Goal: Information Seeking & Learning: Learn about a topic

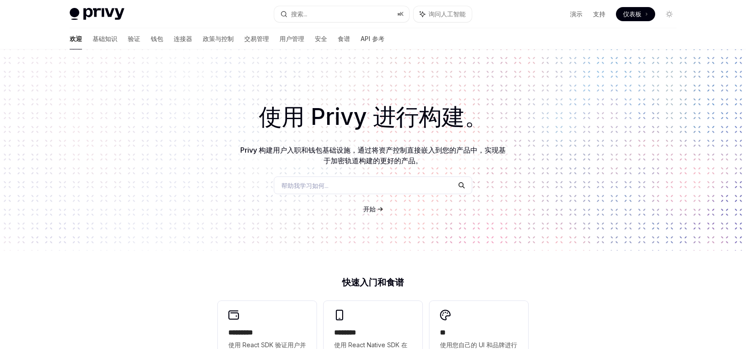
scroll to position [88, 0]
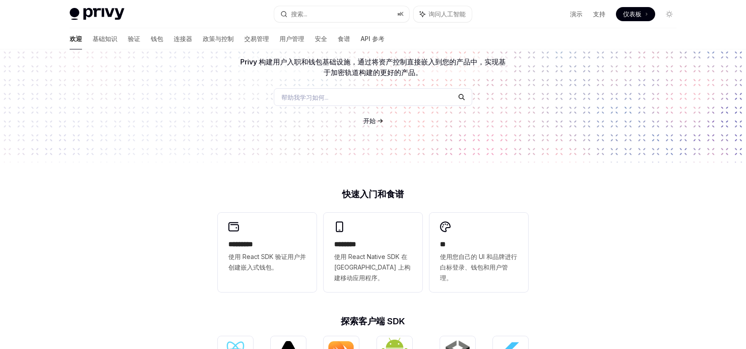
type textarea "*"
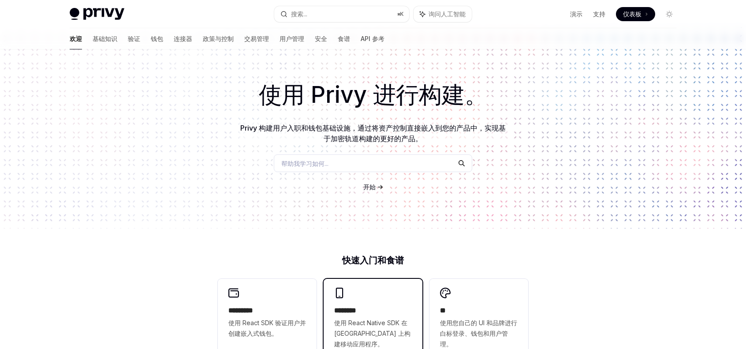
scroll to position [0, 0]
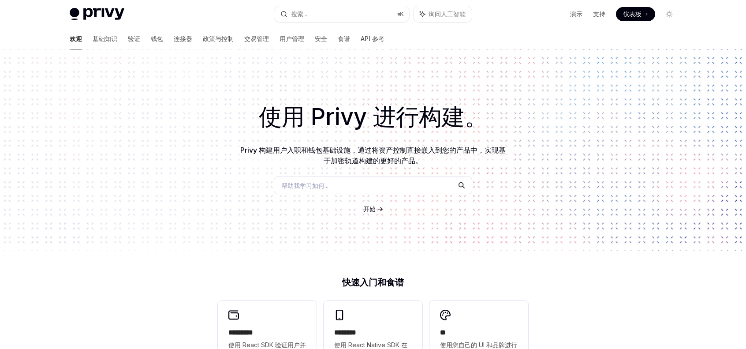
click at [371, 209] on font "开始" at bounding box center [369, 208] width 12 height 7
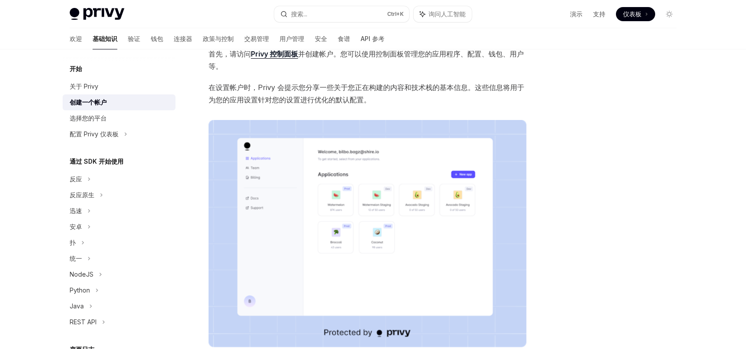
scroll to position [60, 0]
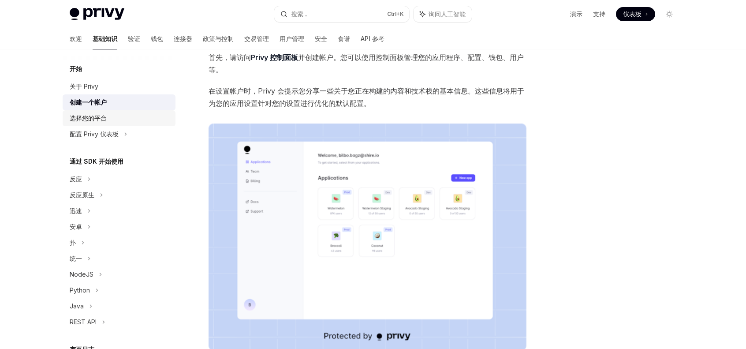
click at [91, 118] on font "选择您的平台" at bounding box center [88, 117] width 37 height 7
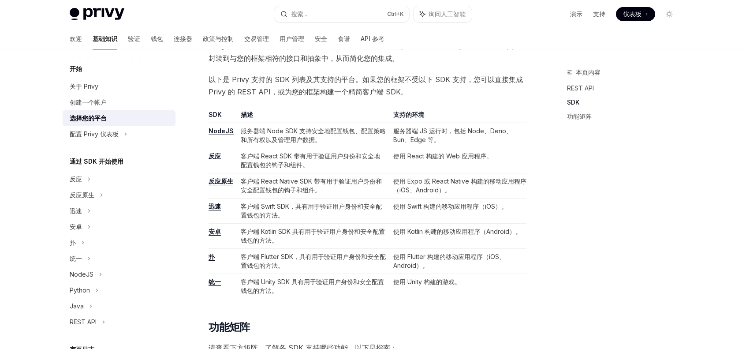
scroll to position [309, 0]
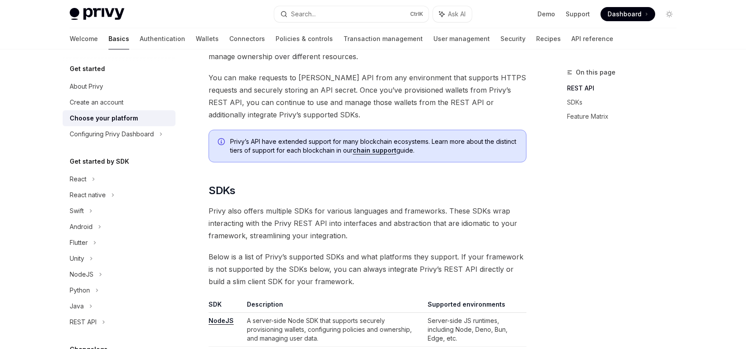
click at [555, 176] on div "On this page REST API SDKs Feature Matrix" at bounding box center [616, 208] width 134 height 282
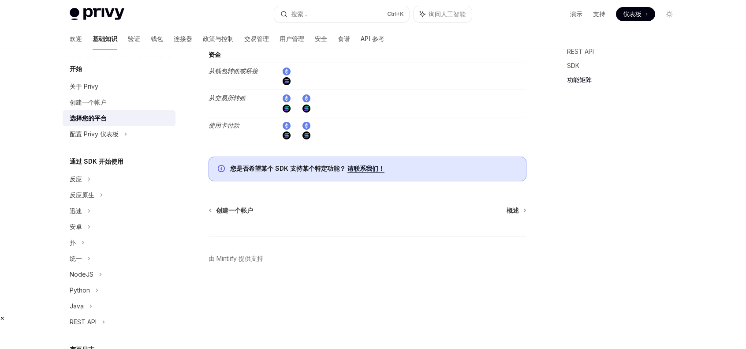
scroll to position [1577, 0]
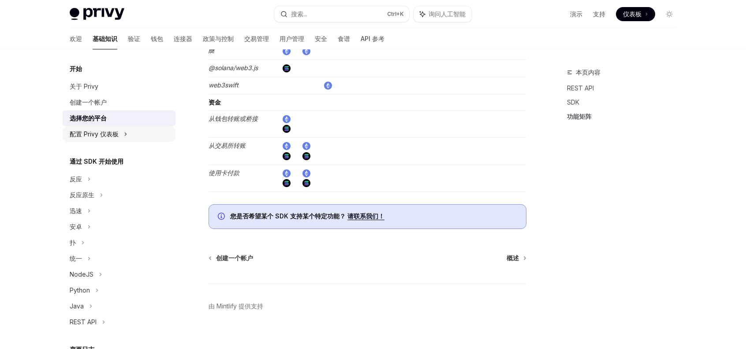
click at [85, 130] on font "配置 Privy 仪表板" at bounding box center [94, 133] width 49 height 7
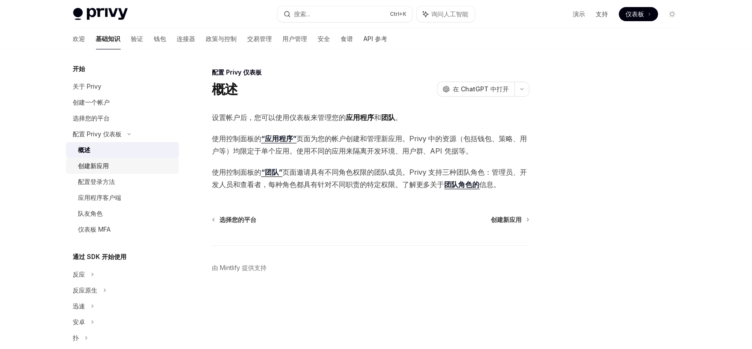
click at [88, 168] on font "创建新应用" at bounding box center [93, 165] width 31 height 7
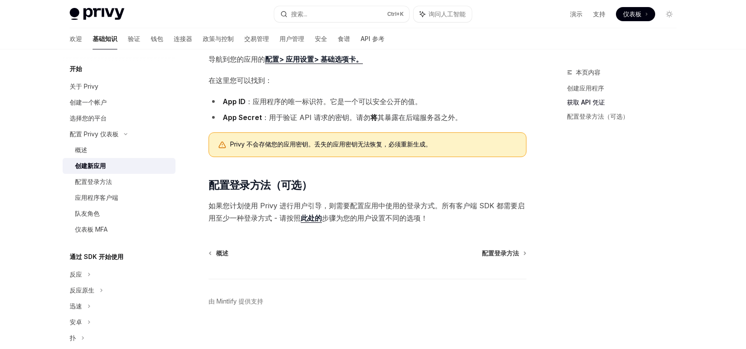
scroll to position [218, 0]
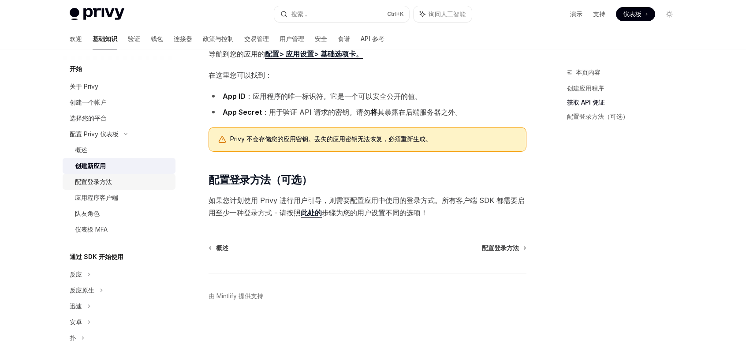
click at [93, 182] on font "配置登录方法" at bounding box center [93, 181] width 37 height 7
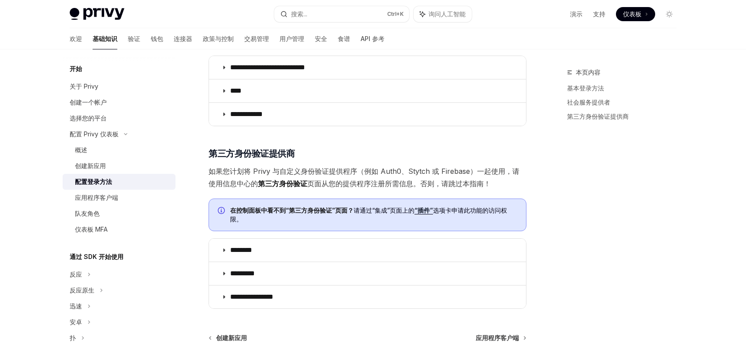
scroll to position [423, 0]
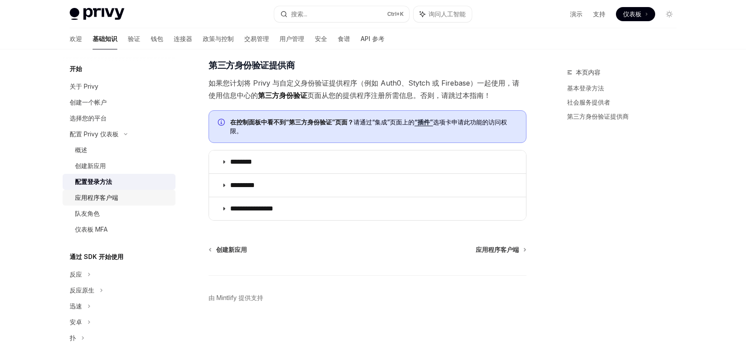
click at [94, 197] on font "应用程序客户端" at bounding box center [96, 197] width 43 height 7
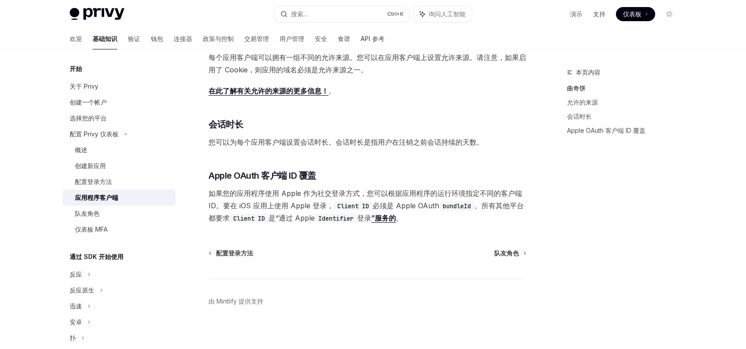
scroll to position [306, 0]
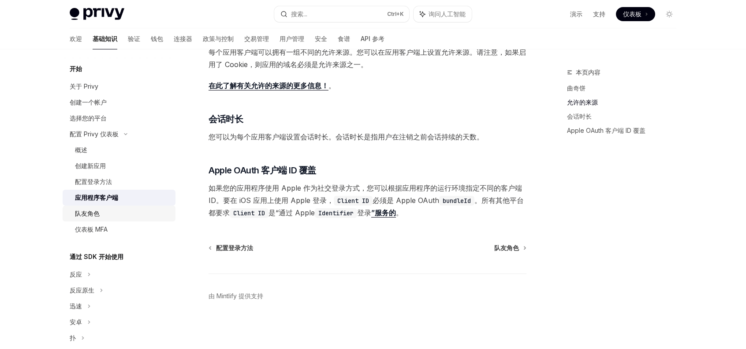
click at [89, 214] on font "队友角色" at bounding box center [87, 212] width 25 height 7
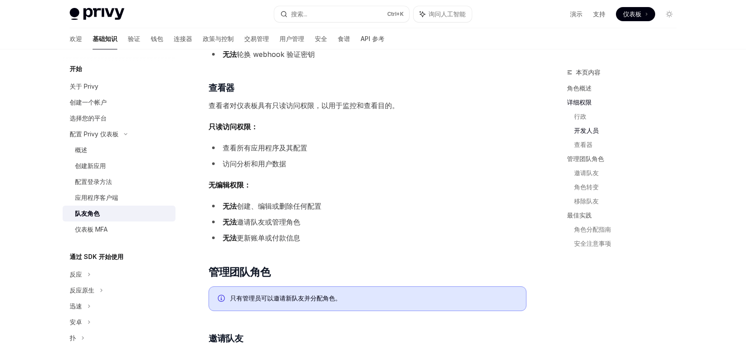
scroll to position [749, 0]
click at [102, 228] on font "仪表板 MFA" at bounding box center [91, 228] width 33 height 7
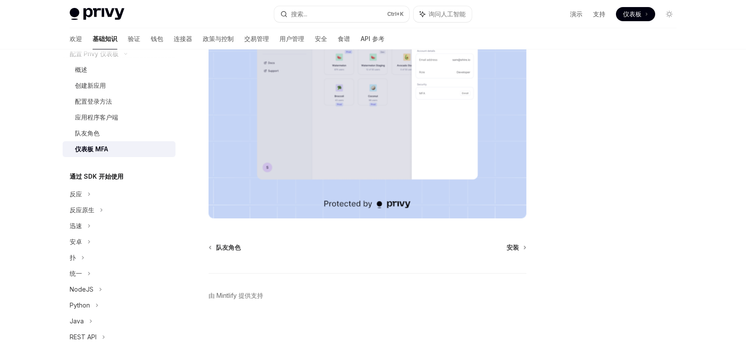
scroll to position [88, 0]
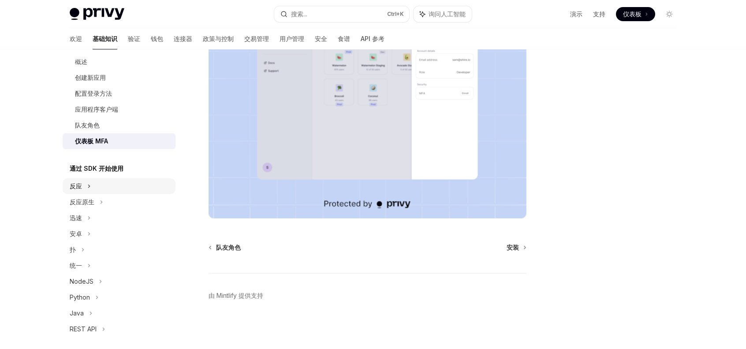
click at [83, 185] on div "反应" at bounding box center [119, 186] width 113 height 16
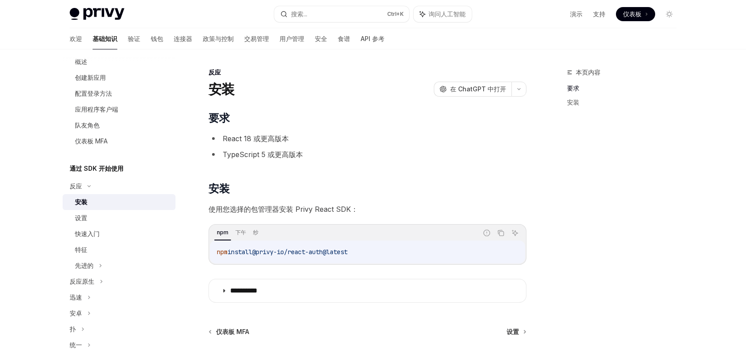
click at [82, 201] on font "安装" at bounding box center [81, 201] width 12 height 7
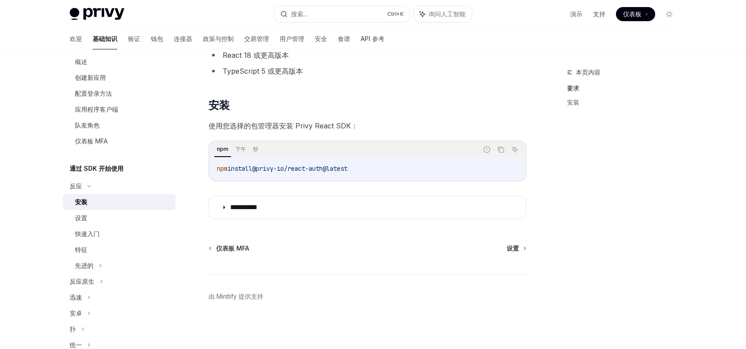
scroll to position [84, 0]
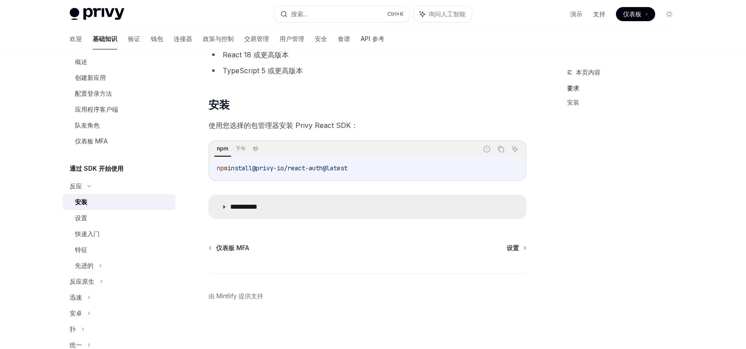
click at [223, 209] on summary "**********" at bounding box center [367, 206] width 317 height 23
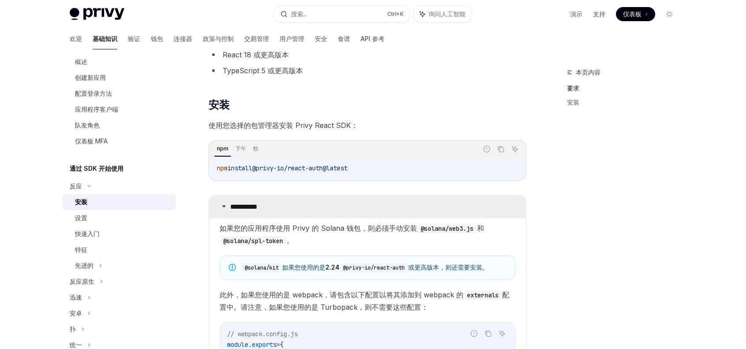
click at [223, 209] on summary "**********" at bounding box center [367, 206] width 317 height 23
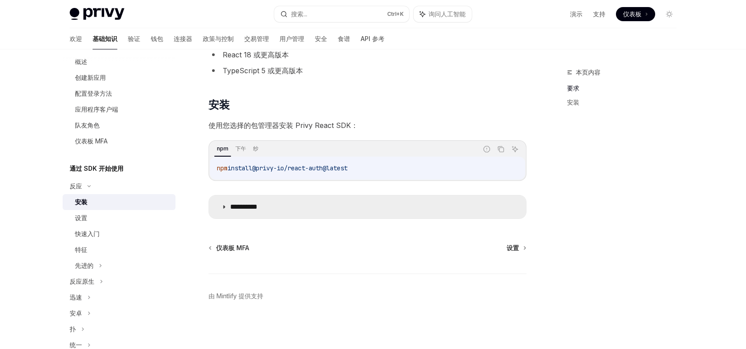
click at [224, 209] on summary "**********" at bounding box center [367, 206] width 317 height 23
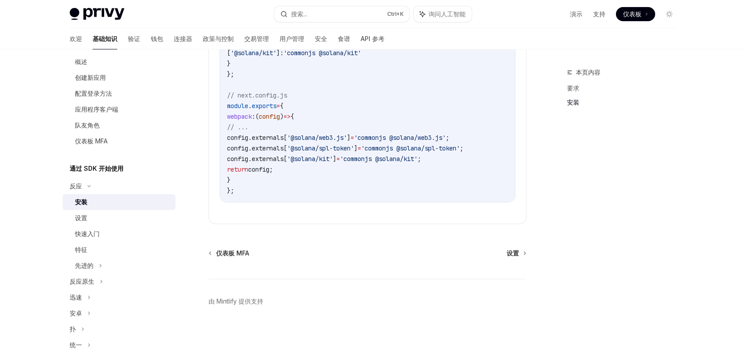
scroll to position [436, 0]
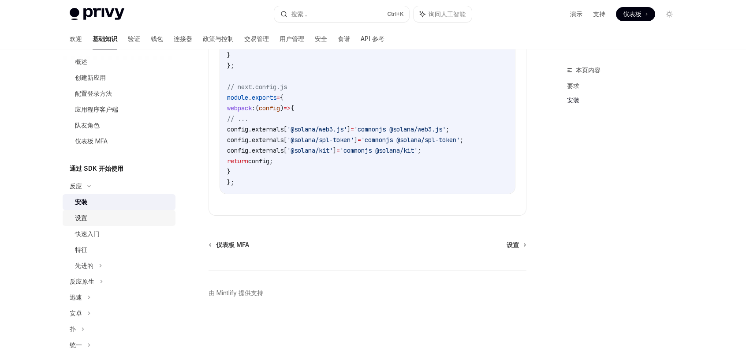
click at [80, 216] on font "设置" at bounding box center [81, 217] width 12 height 7
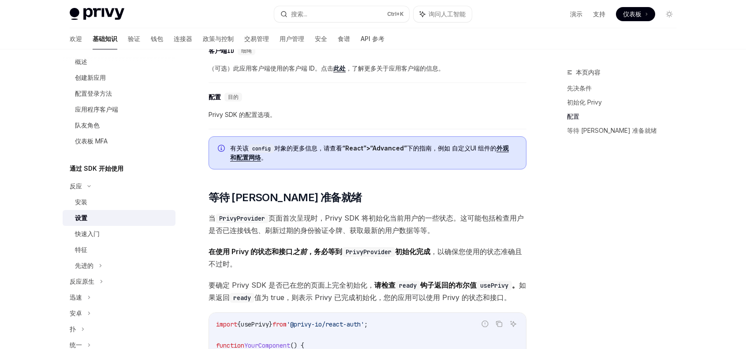
scroll to position [749, 0]
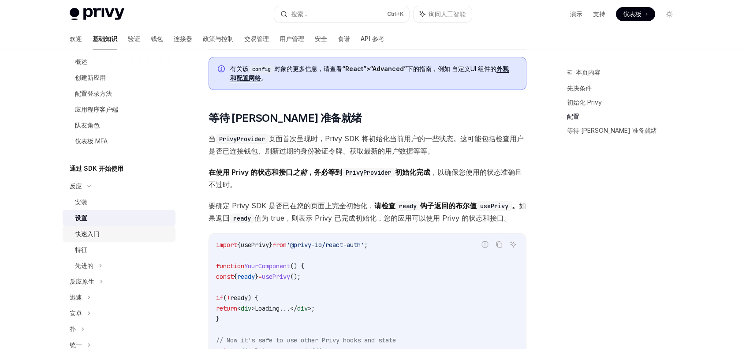
click at [88, 231] on font "快速入门" at bounding box center [87, 233] width 25 height 7
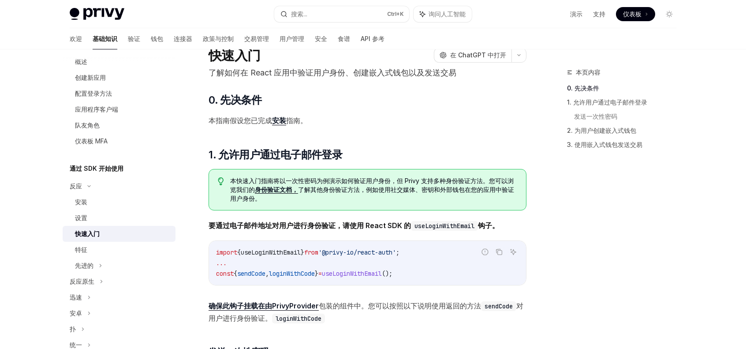
scroll to position [132, 0]
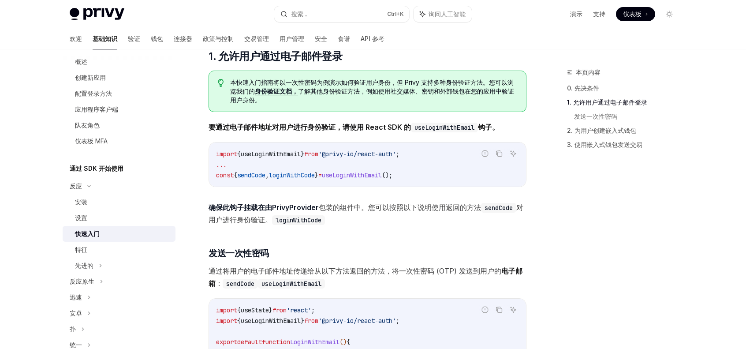
click at [297, 317] on span "useLoginWithEmail" at bounding box center [271, 320] width 60 height 8
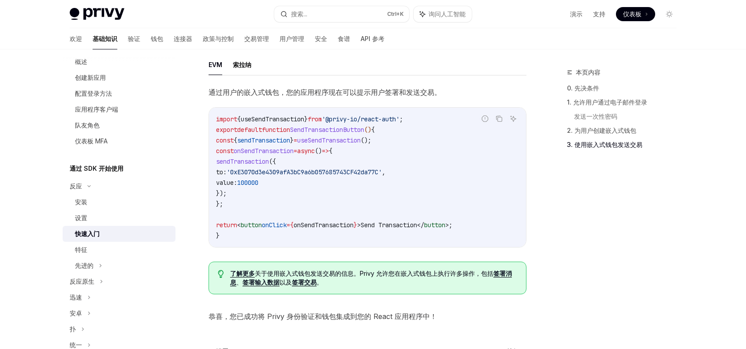
scroll to position [845, 0]
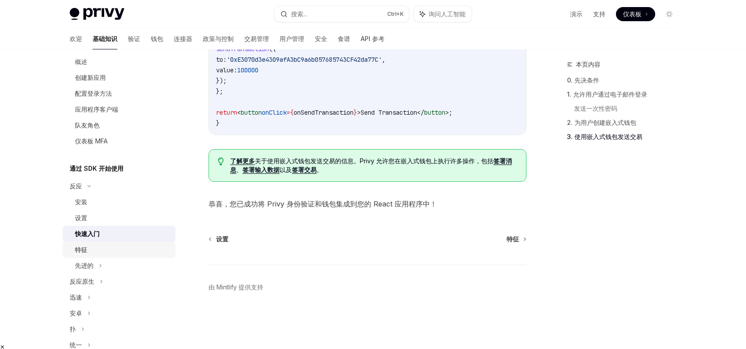
click at [81, 251] on font "特征" at bounding box center [81, 249] width 12 height 7
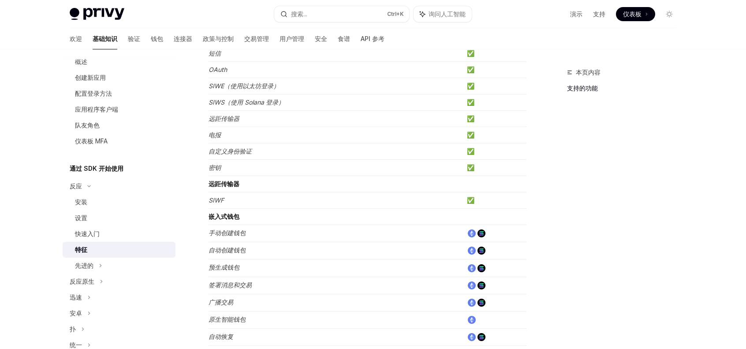
scroll to position [132, 0]
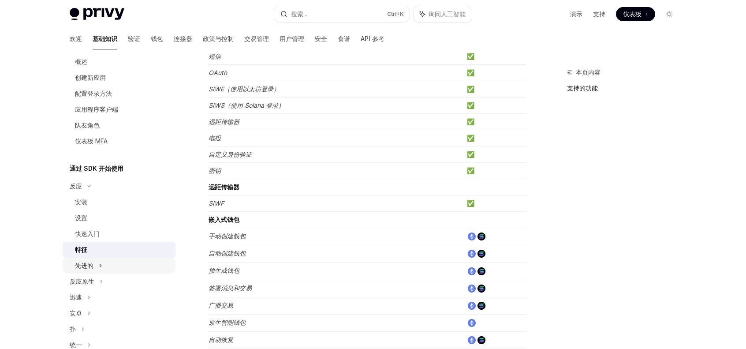
click at [84, 264] on font "先进的" at bounding box center [84, 264] width 19 height 7
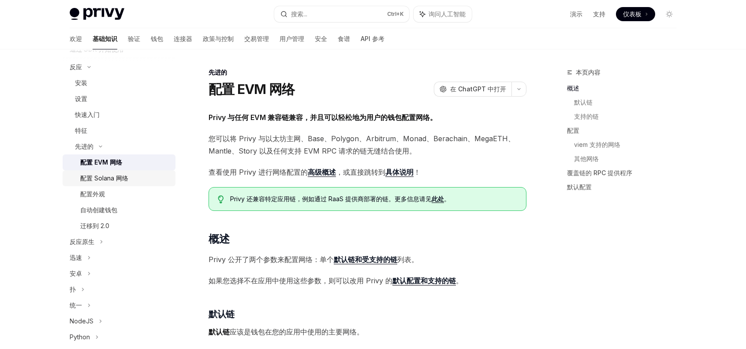
scroll to position [220, 0]
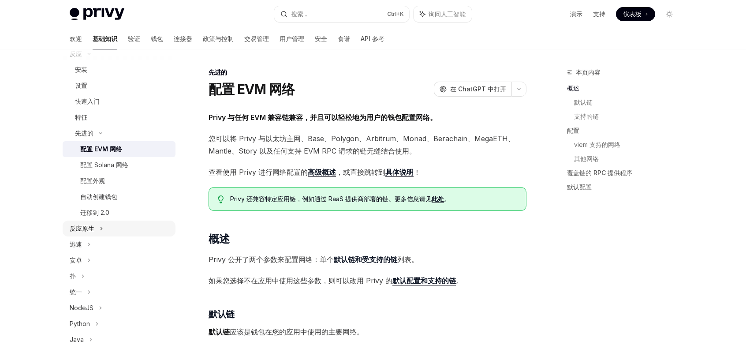
click at [87, 230] on font "反应原生" at bounding box center [82, 227] width 25 height 7
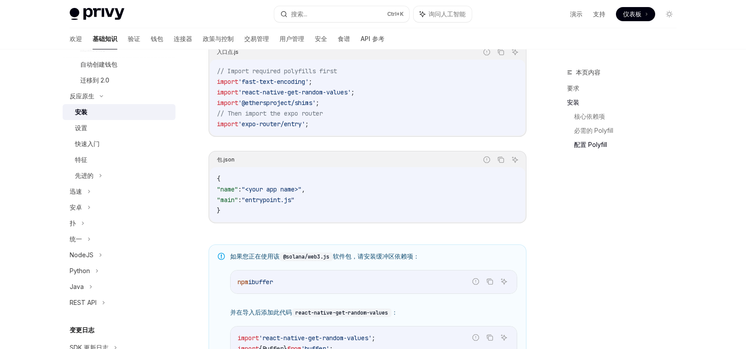
scroll to position [485, 0]
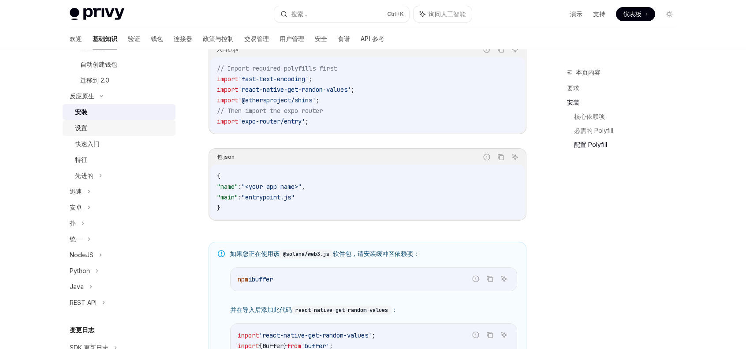
click at [85, 131] on font "设置" at bounding box center [81, 127] width 12 height 7
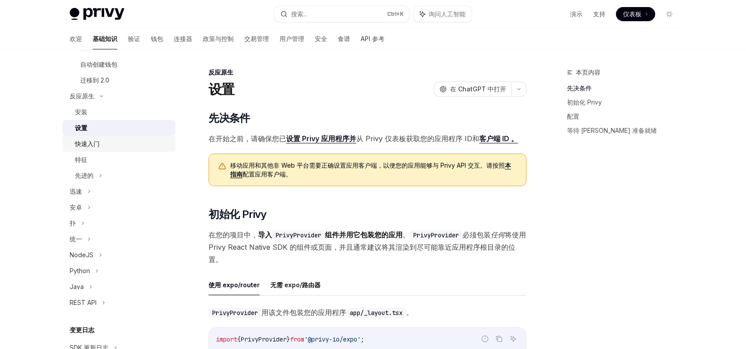
click at [88, 148] on div "快速入门" at bounding box center [87, 143] width 25 height 11
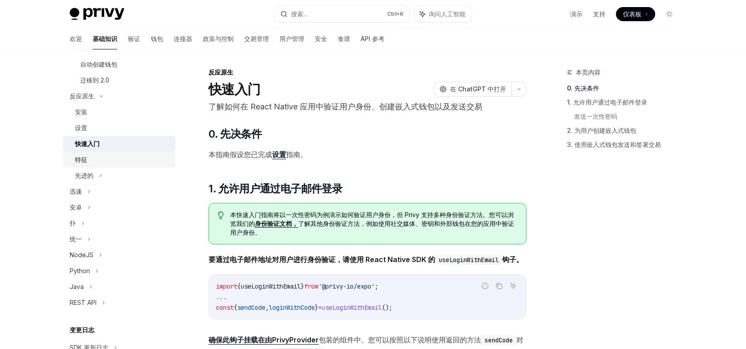
click at [85, 158] on font "特征" at bounding box center [81, 159] width 12 height 7
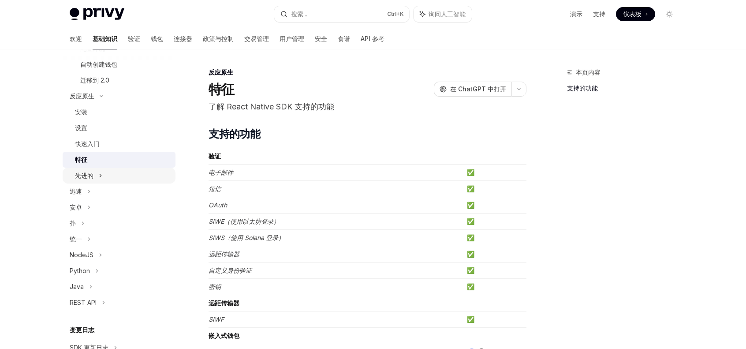
click at [84, 175] on font "先进的" at bounding box center [84, 174] width 19 height 7
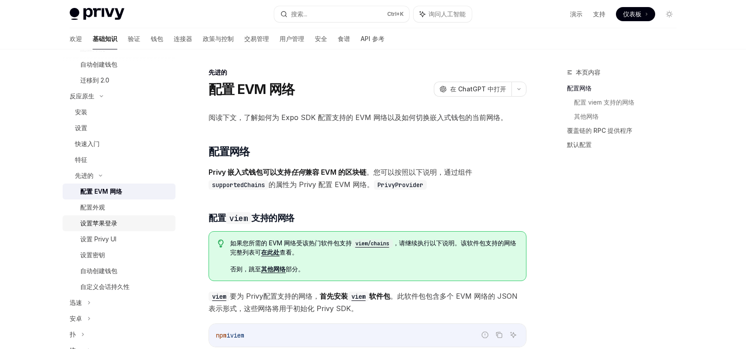
scroll to position [529, 0]
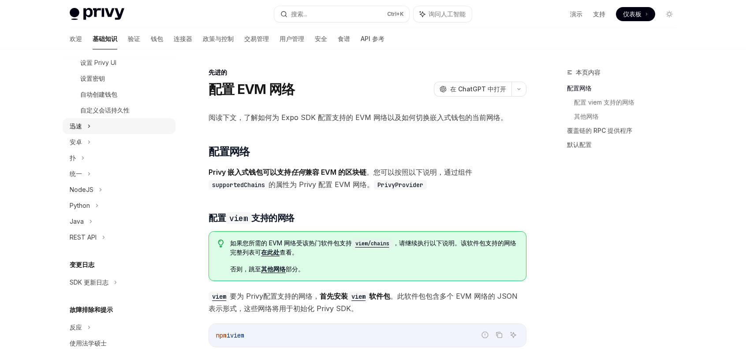
click at [82, 129] on div "迅速" at bounding box center [119, 126] width 113 height 16
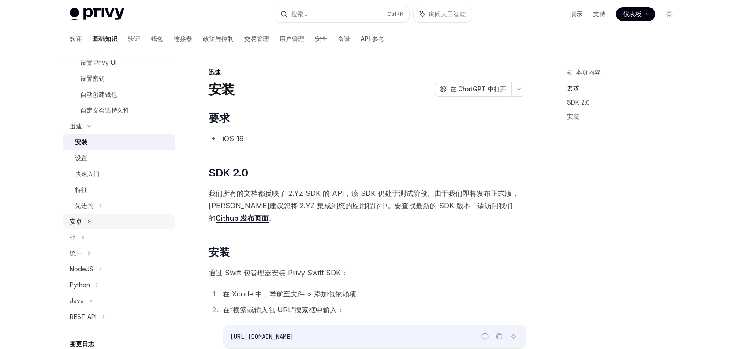
click at [82, 221] on font "安卓" at bounding box center [76, 220] width 12 height 7
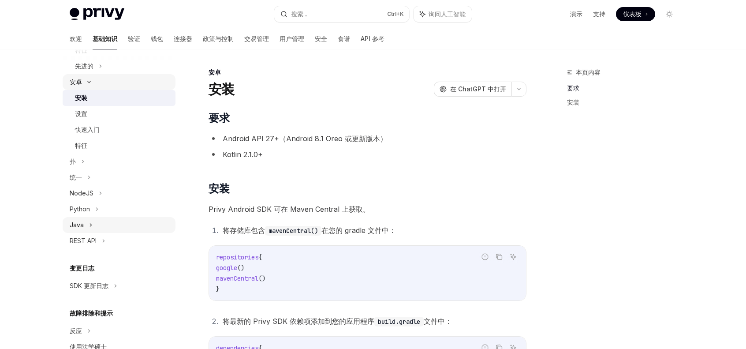
scroll to position [663, 0]
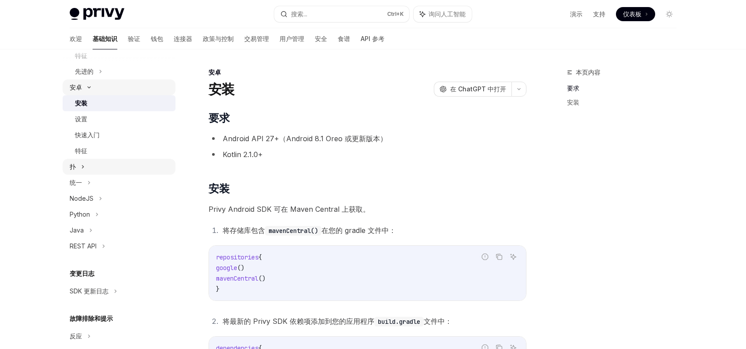
click at [79, 166] on div "扑" at bounding box center [119, 167] width 113 height 16
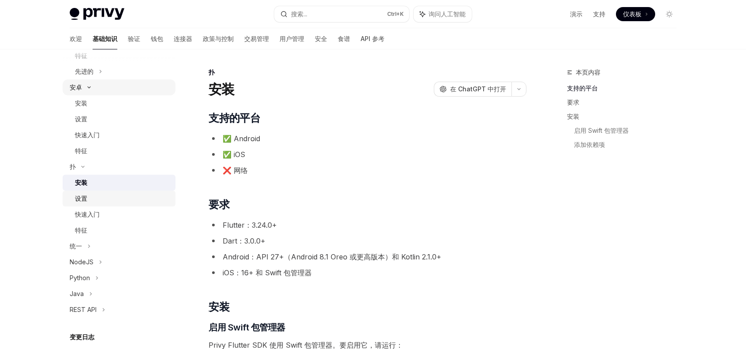
click at [81, 199] on font "设置" at bounding box center [81, 197] width 12 height 7
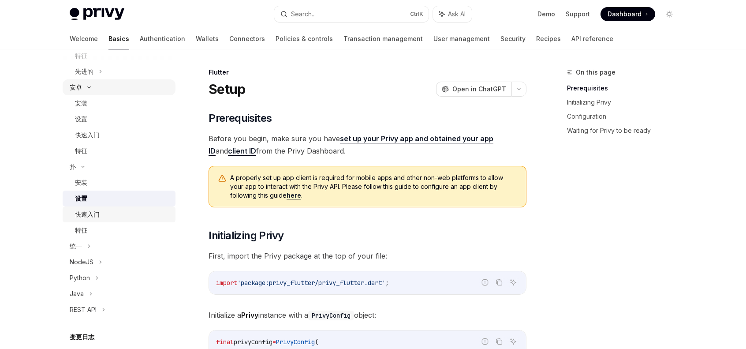
click at [83, 211] on font "快速入门" at bounding box center [87, 213] width 25 height 7
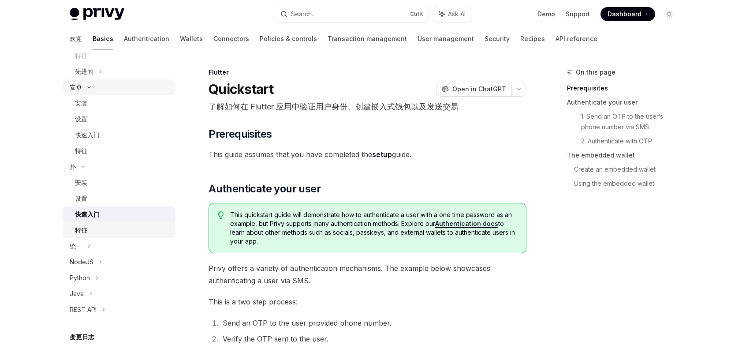
click at [84, 227] on font "特征" at bounding box center [81, 229] width 12 height 7
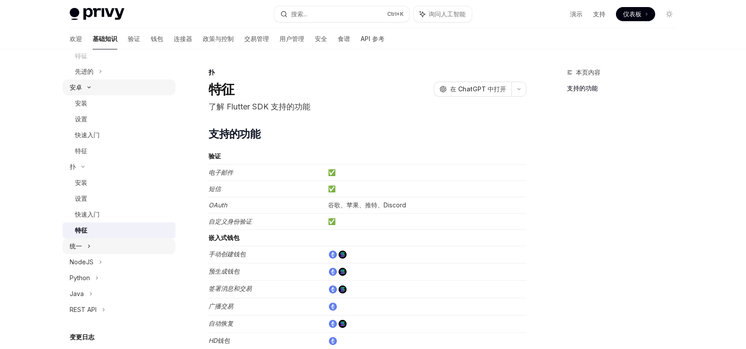
click at [77, 249] on div "统一" at bounding box center [76, 246] width 12 height 11
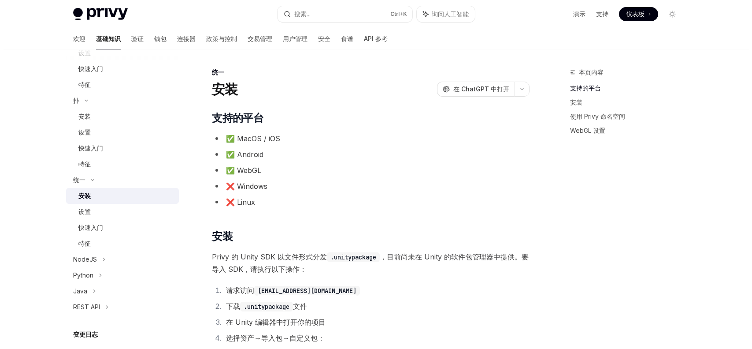
scroll to position [751, 0]
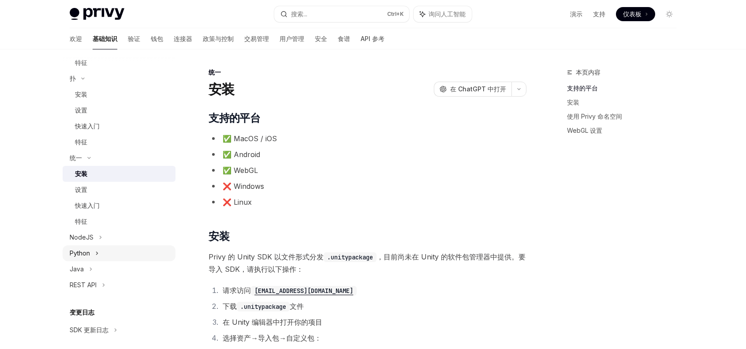
click at [90, 257] on div "Python" at bounding box center [119, 253] width 113 height 16
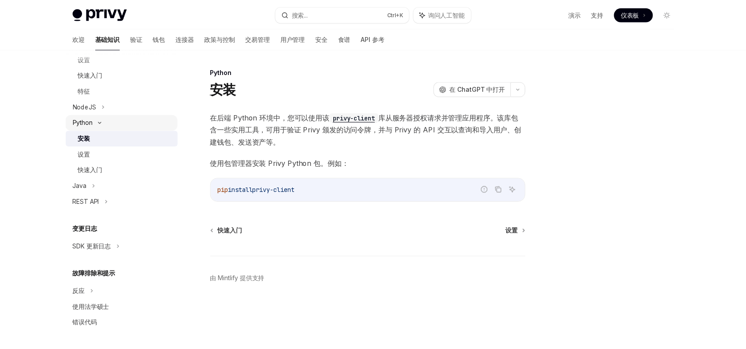
scroll to position [882, 0]
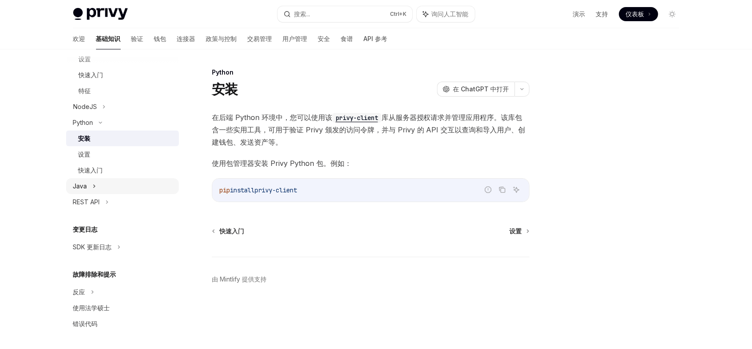
click at [86, 187] on font "Java" at bounding box center [80, 185] width 14 height 7
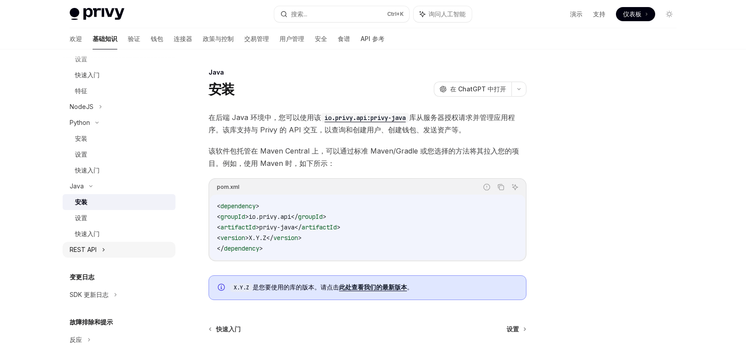
click at [91, 248] on font "REST API" at bounding box center [83, 249] width 27 height 7
type textarea "*"
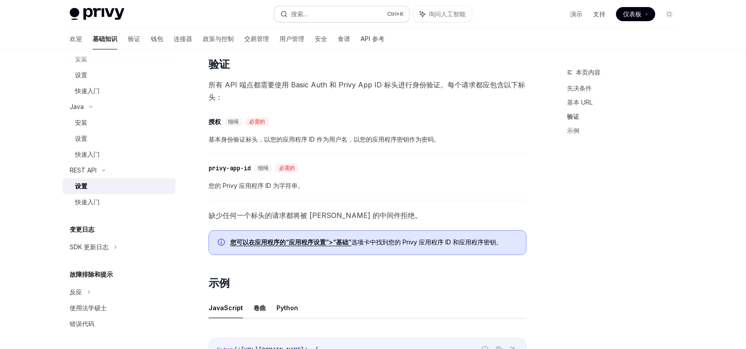
scroll to position [220, 0]
